Goal: Task Accomplishment & Management: Use online tool/utility

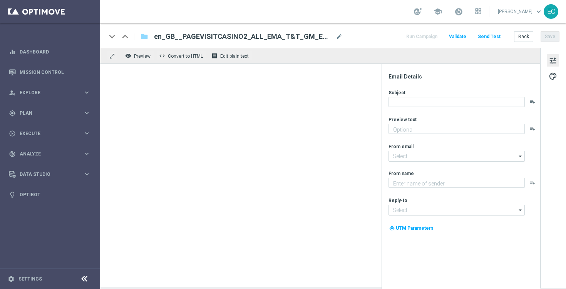
type textarea "You’ve visited [GEOGRAPHIC_DATA] – here’s what’s inside."
type textarea "Lottoland"
type input "[EMAIL_ADDRESS][DOMAIN_NAME]"
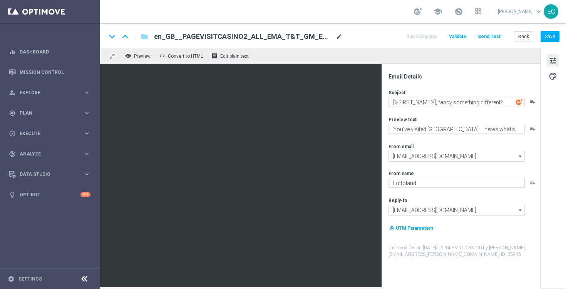
click at [335, 39] on span "mode_edit" at bounding box center [338, 36] width 7 height 7
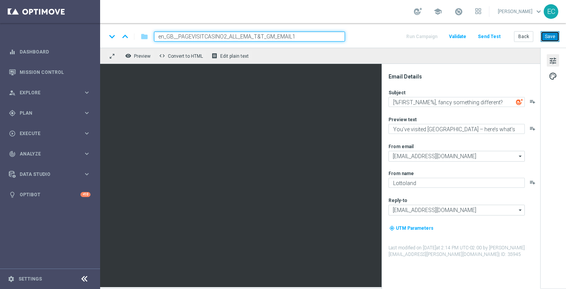
click at [541, 39] on button "Save" at bounding box center [549, 36] width 19 height 11
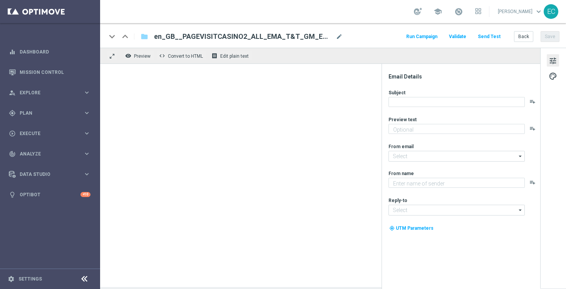
type textarea "Make your first move in Casino"
type input "mail@crm.lottoland.com"
type textarea "Lottoland"
type input "support@lottoland.co.uk"
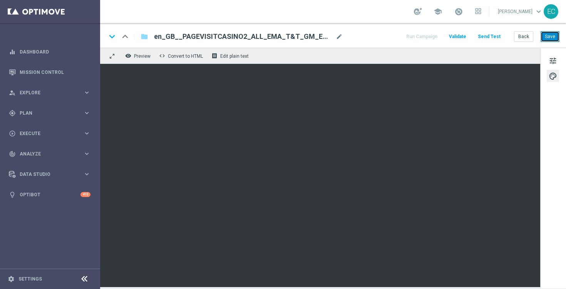
click at [548, 32] on button "Save" at bounding box center [549, 36] width 19 height 11
click at [547, 33] on button "Save" at bounding box center [549, 36] width 19 height 11
